Goal: Information Seeking & Learning: Learn about a topic

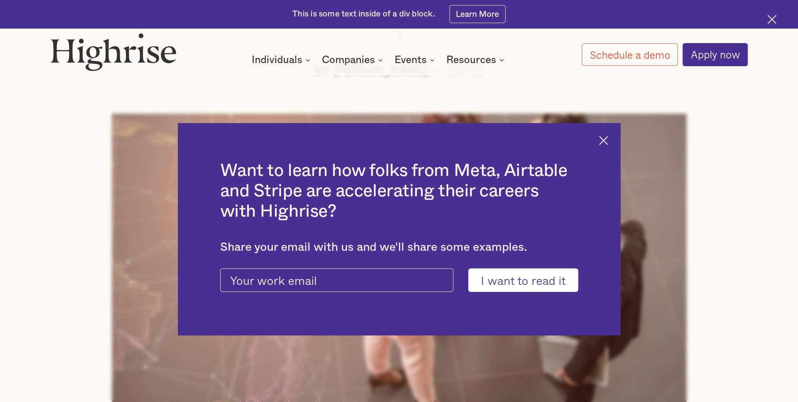
scroll to position [314, 0]
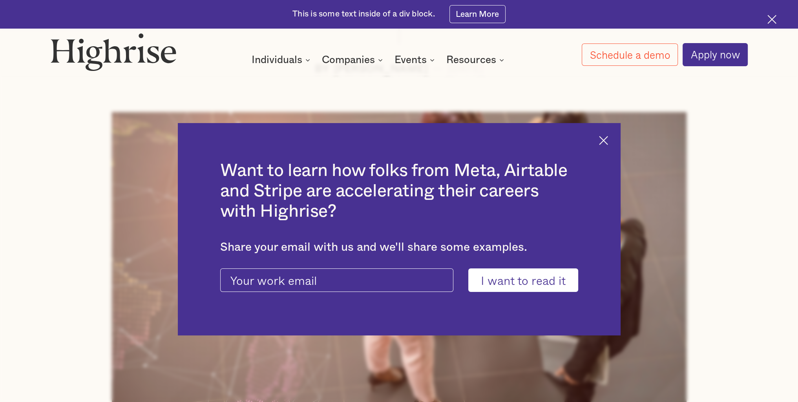
click at [607, 141] on img at bounding box center [603, 140] width 9 height 9
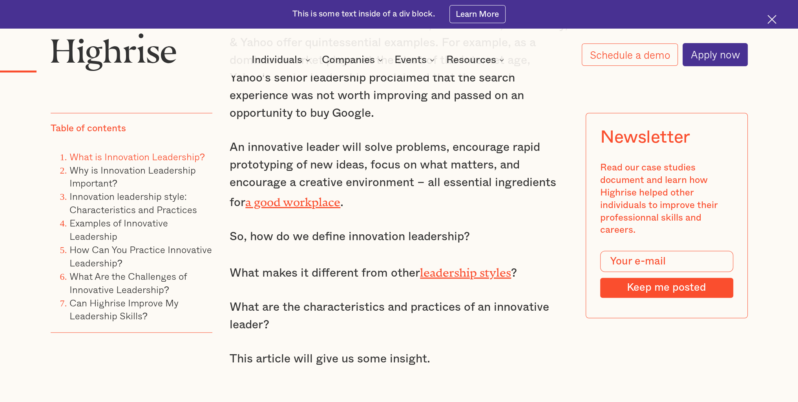
scroll to position [981, 0]
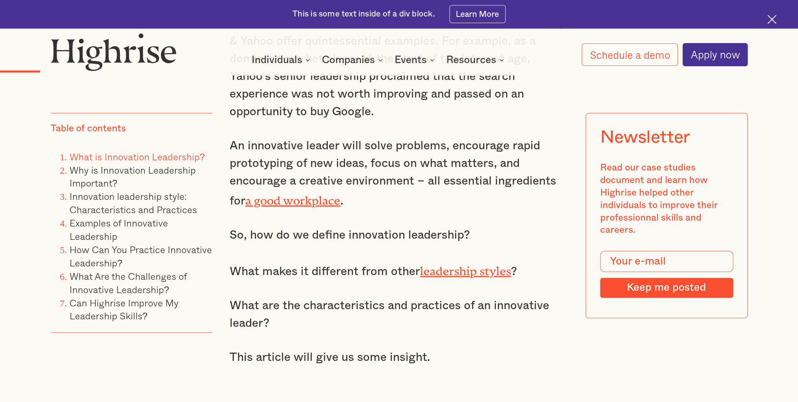
click at [479, 264] on link "leadership styles" at bounding box center [465, 268] width 91 height 8
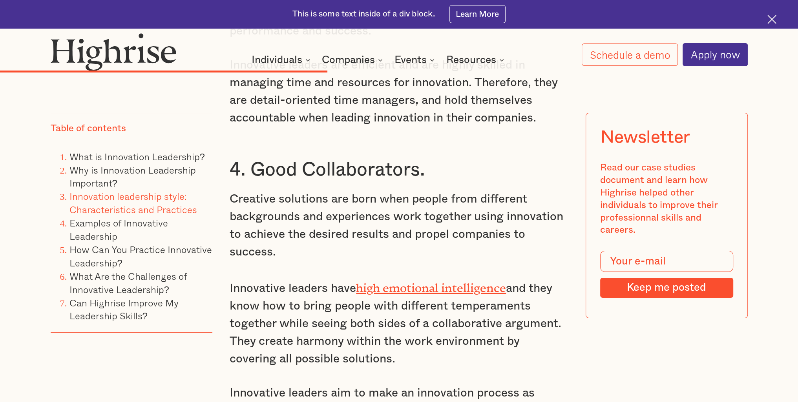
scroll to position [3844, 0]
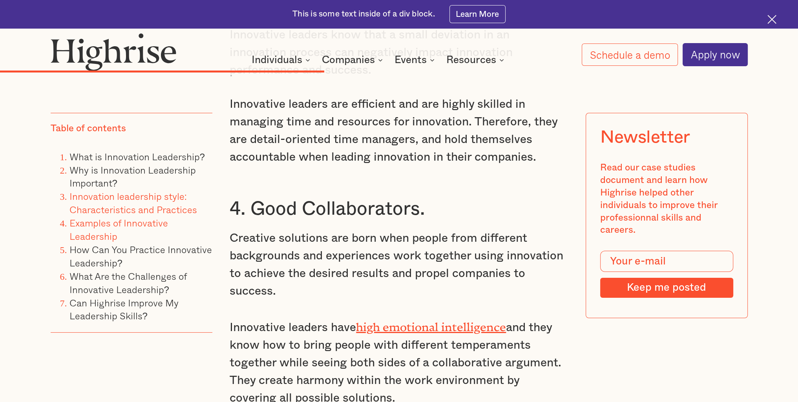
click at [123, 222] on link "Examples of Innovative Leadership" at bounding box center [118, 230] width 98 height 28
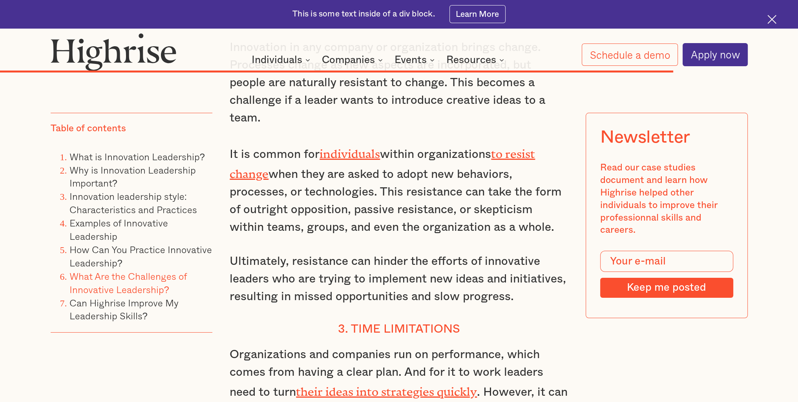
scroll to position [7351, 0]
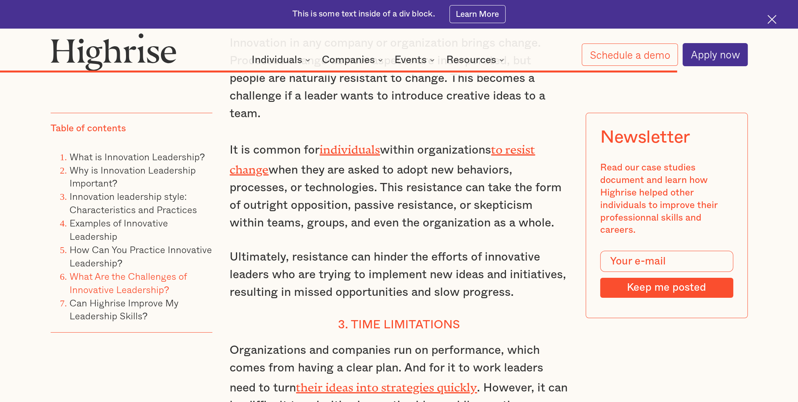
click at [455, 381] on link "their ideas into strategies quickly" at bounding box center [386, 385] width 181 height 8
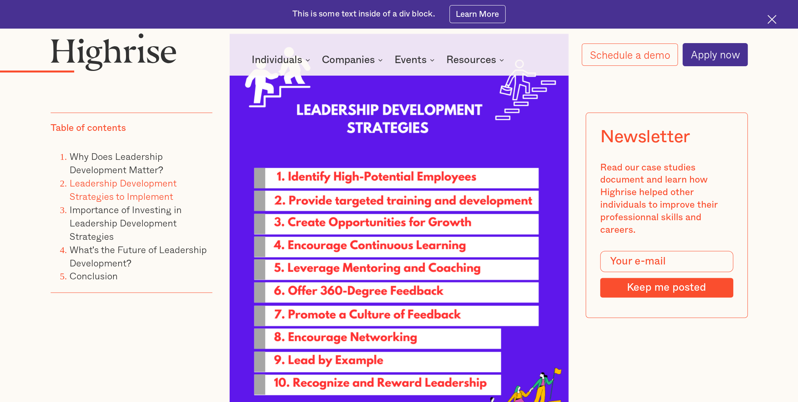
scroll to position [1373, 0]
